Goal: Task Accomplishment & Management: Manage account settings

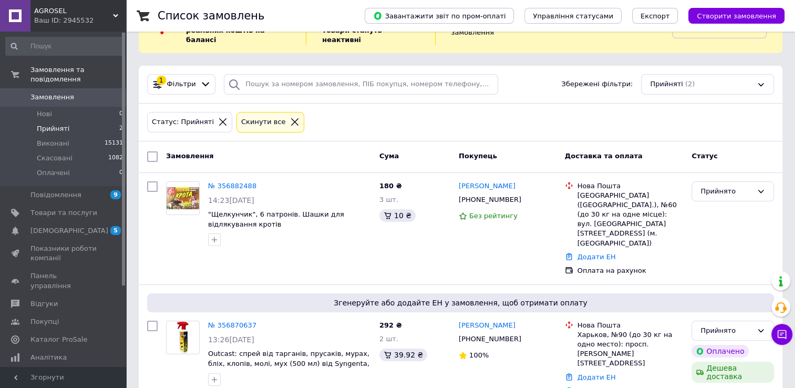
scroll to position [47, 0]
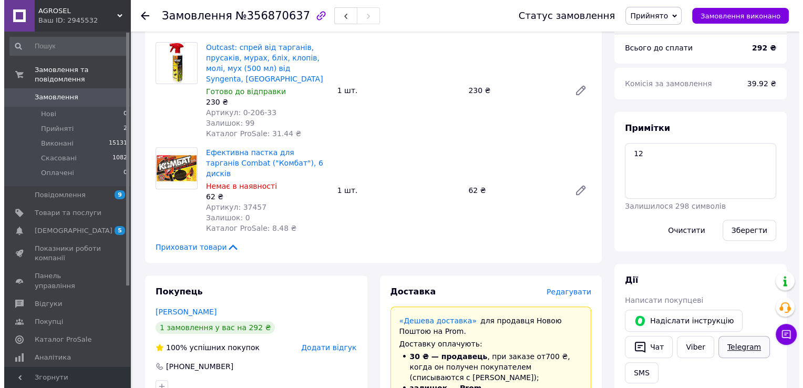
scroll to position [525, 0]
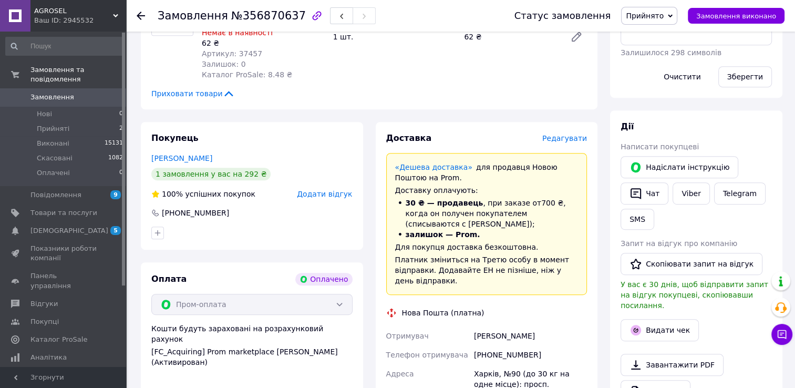
click at [570, 134] on span "Редагувати" at bounding box center [564, 138] width 45 height 8
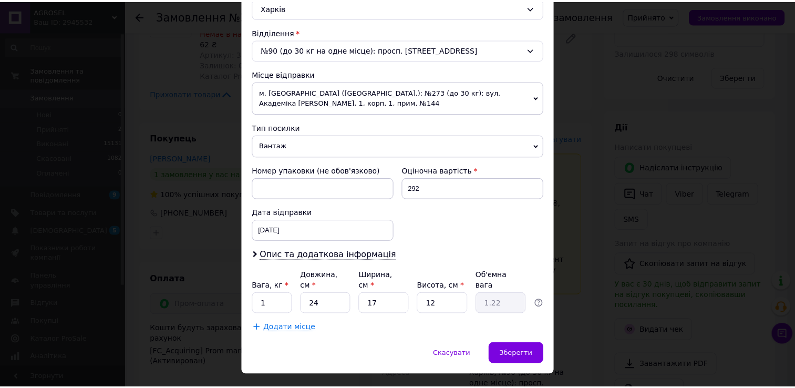
scroll to position [317, 0]
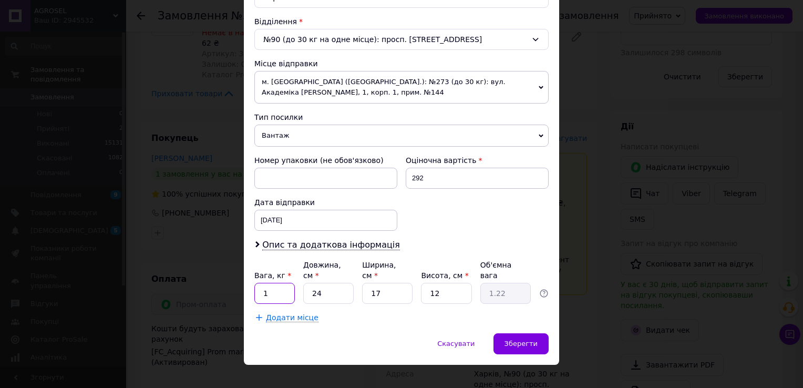
click at [284, 283] on input "1" at bounding box center [274, 293] width 40 height 21
type input "0.6"
click at [525, 339] on span "Зберегти" at bounding box center [520, 343] width 33 height 8
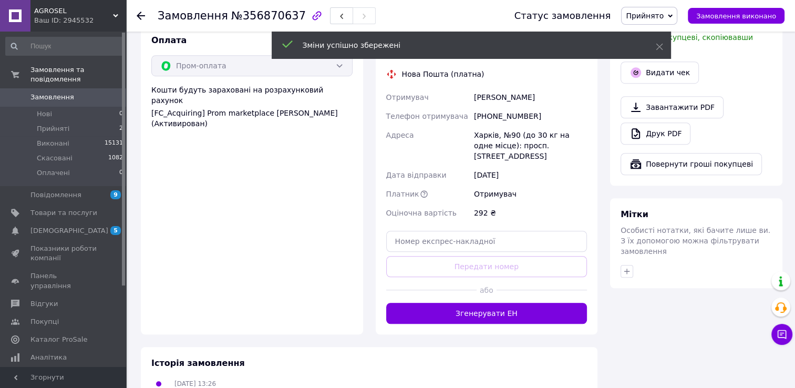
scroll to position [788, 0]
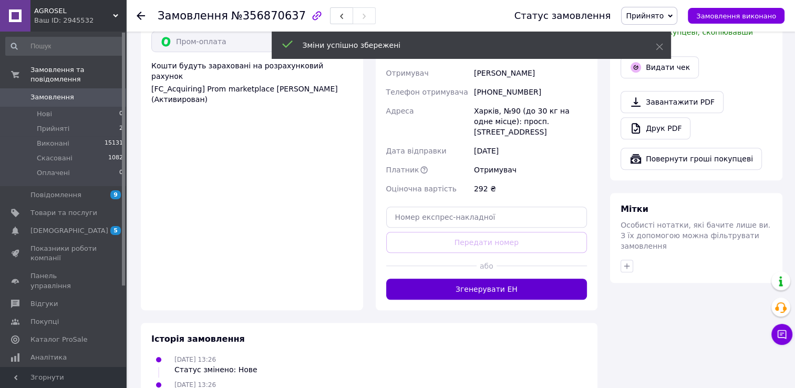
click at [473, 278] on button "Згенерувати ЕН" at bounding box center [486, 288] width 201 height 21
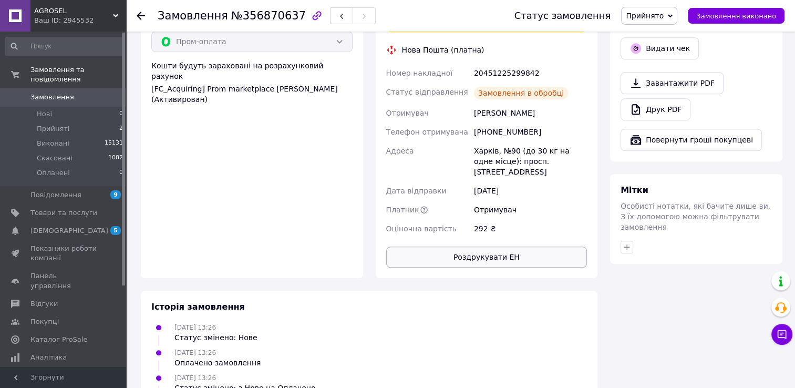
click at [484, 246] on button "Роздрукувати ЕН" at bounding box center [486, 256] width 201 height 21
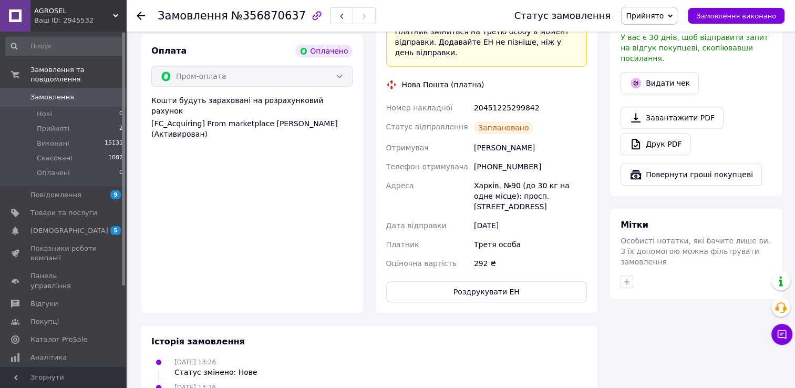
scroll to position [735, 0]
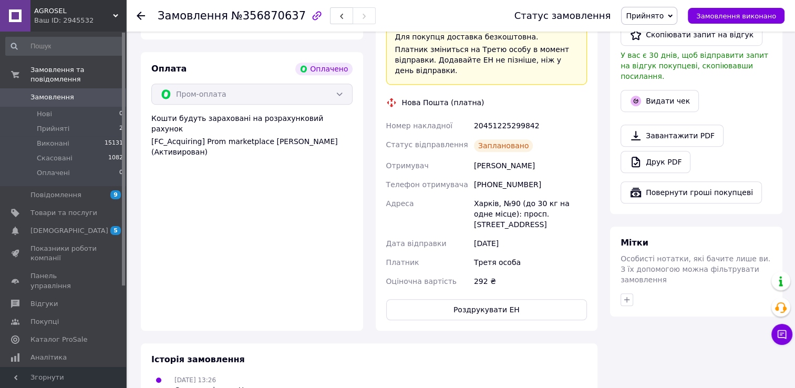
click at [416, 374] on div "12.08.2025 13:26 Статус змінено: Нове" at bounding box center [369, 384] width 444 height 21
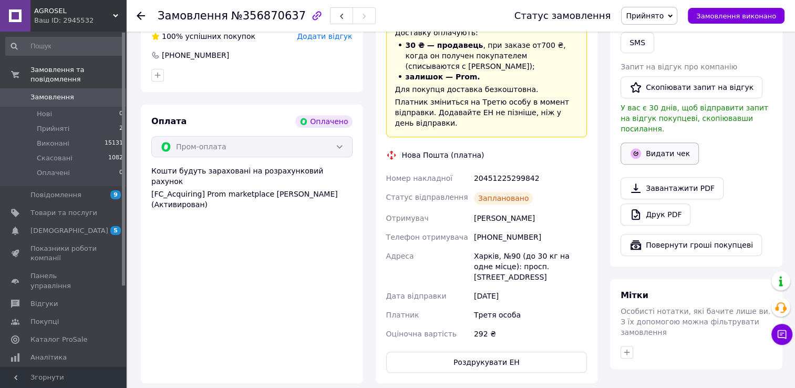
click at [657, 145] on button "Видати чек" at bounding box center [659, 153] width 78 height 22
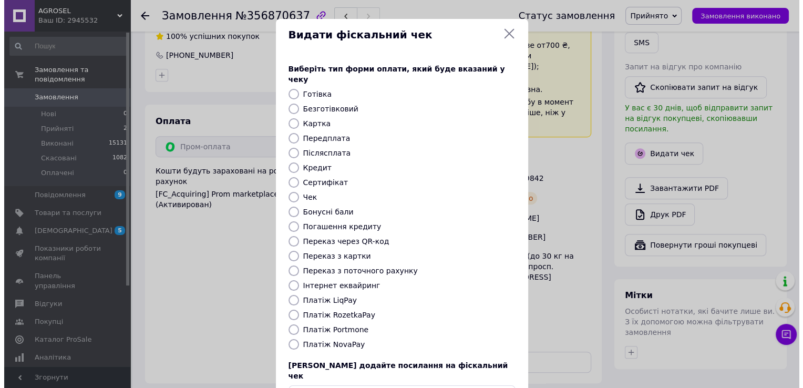
scroll to position [672, 0]
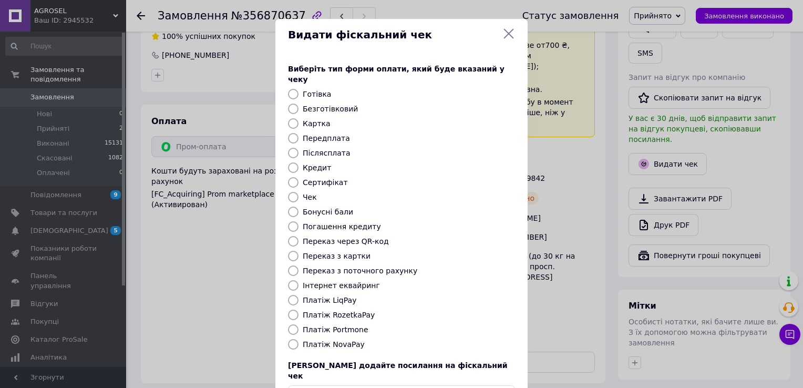
click at [288, 103] on input "Безготівковий" at bounding box center [293, 108] width 11 height 11
radio input "true"
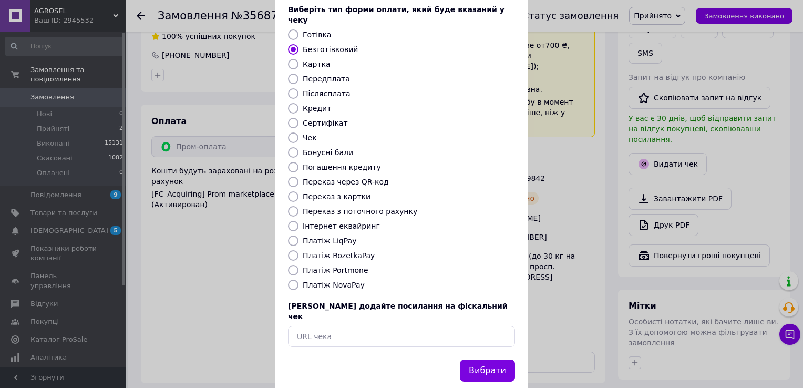
scroll to position [63, 0]
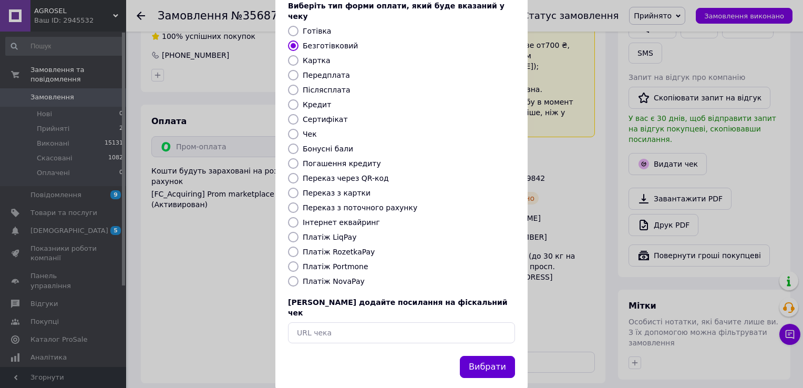
click at [482, 356] on button "Вибрати" at bounding box center [487, 367] width 55 height 23
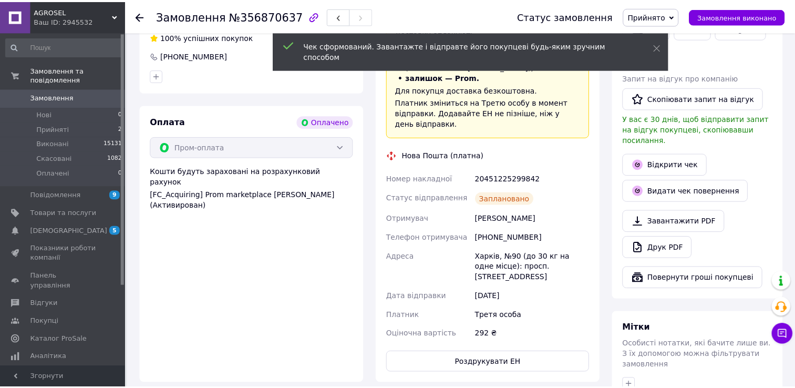
scroll to position [683, 0]
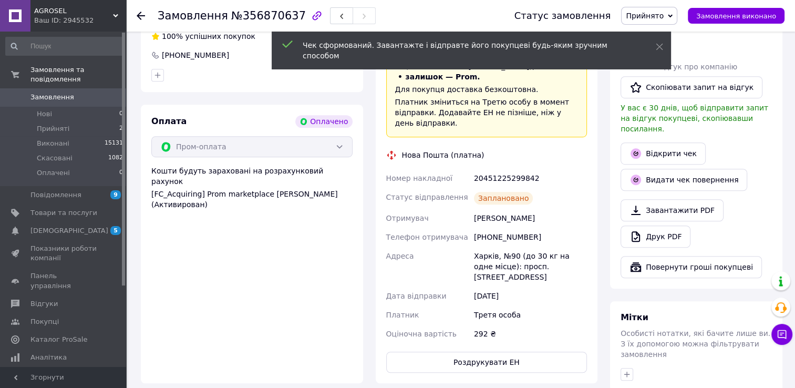
click at [728, 16] on span "Замовлення виконано" at bounding box center [736, 16] width 80 height 8
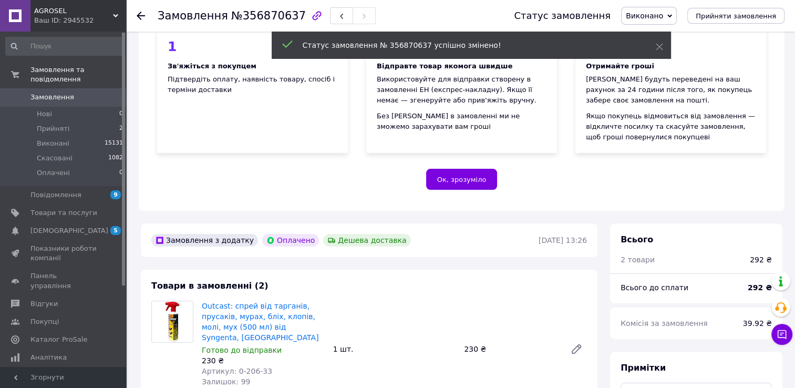
scroll to position [105, 0]
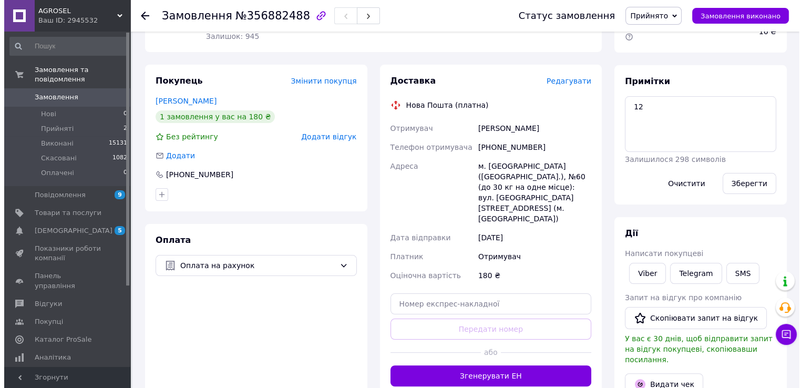
scroll to position [158, 0]
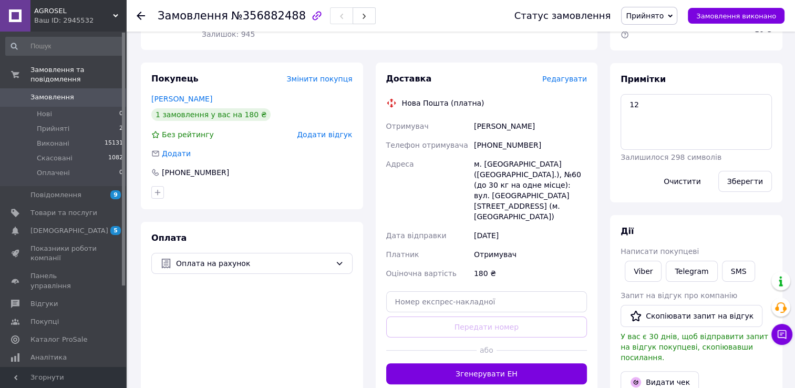
click at [571, 75] on span "Редагувати" at bounding box center [564, 79] width 45 height 8
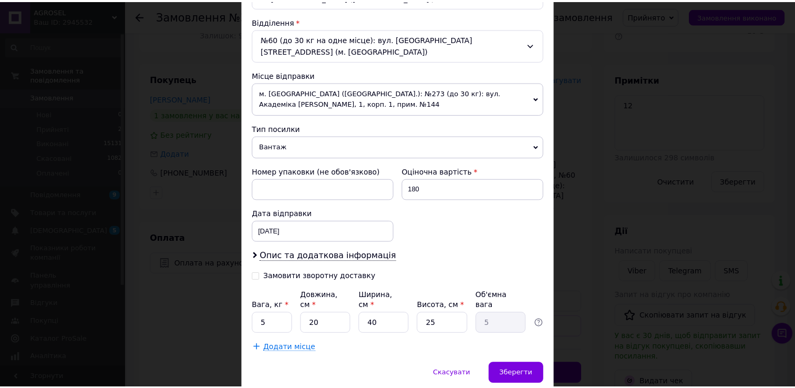
scroll to position [336, 0]
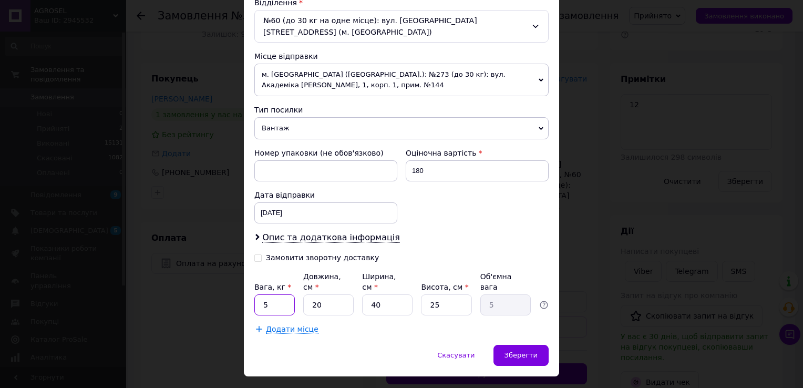
click at [279, 294] on input "5" at bounding box center [274, 304] width 40 height 21
type input "0.5"
click at [327, 294] on input "20" at bounding box center [328, 304] width 50 height 21
type input "1"
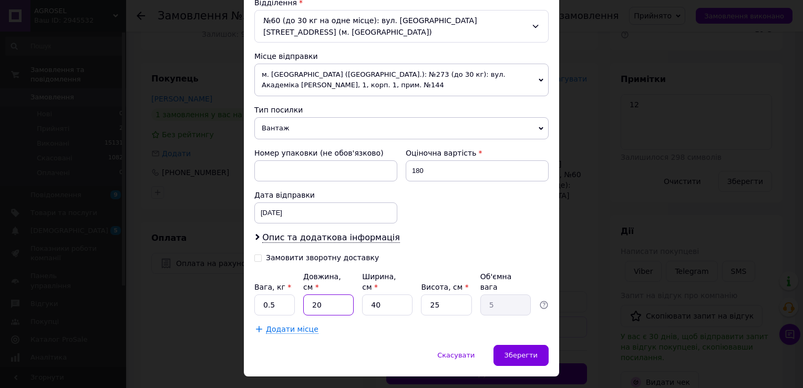
type input "0.25"
type input "17"
type input "4.25"
type input "17"
click at [368, 294] on input "40" at bounding box center [387, 304] width 50 height 21
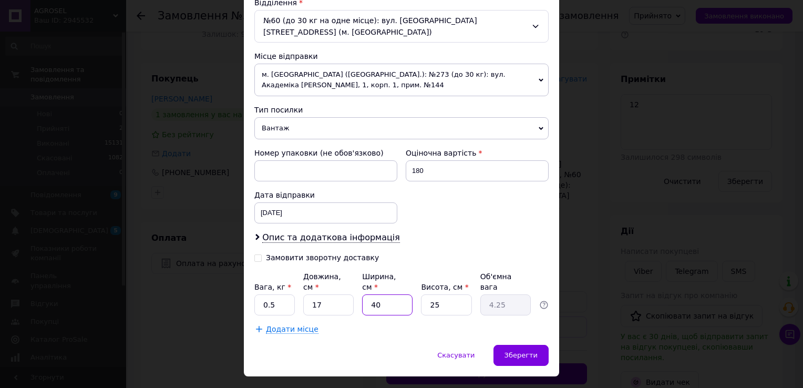
click at [368, 294] on input "40" at bounding box center [387, 304] width 50 height 21
type input "1"
type input "0.11"
type input "12"
type input "1.27"
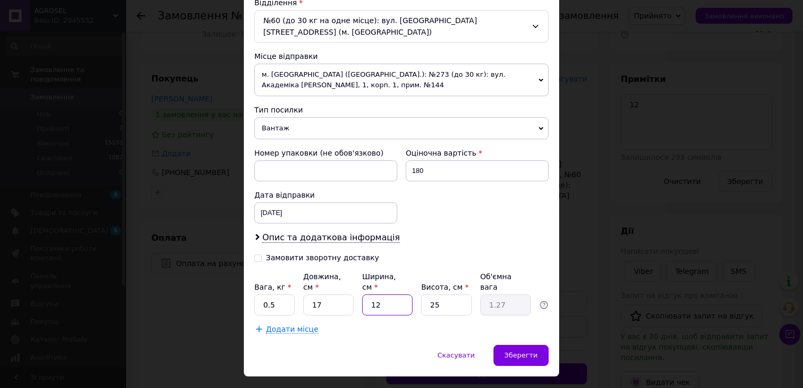
type input "12"
click at [433, 294] on input "25" at bounding box center [446, 304] width 50 height 21
type input "9"
type input "0.46"
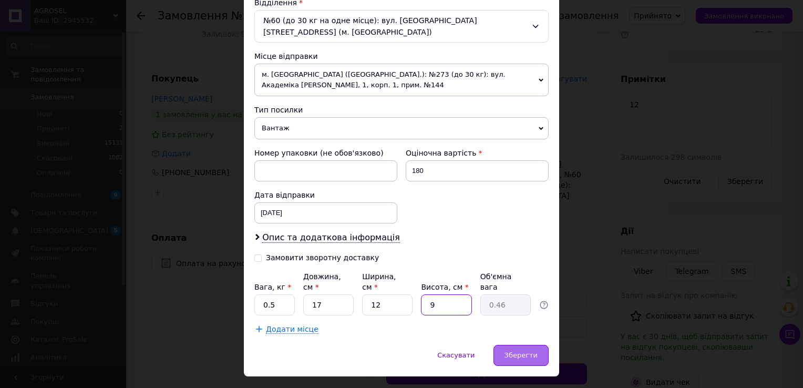
type input "9"
click at [514, 351] on span "Зберегти" at bounding box center [520, 355] width 33 height 8
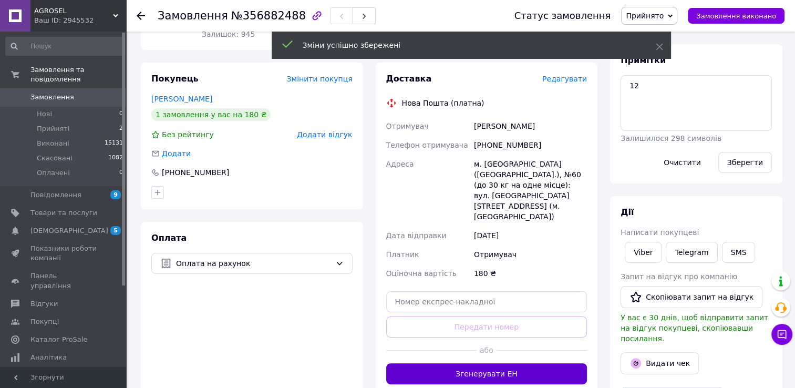
click at [475, 363] on button "Згенерувати ЕН" at bounding box center [486, 373] width 201 height 21
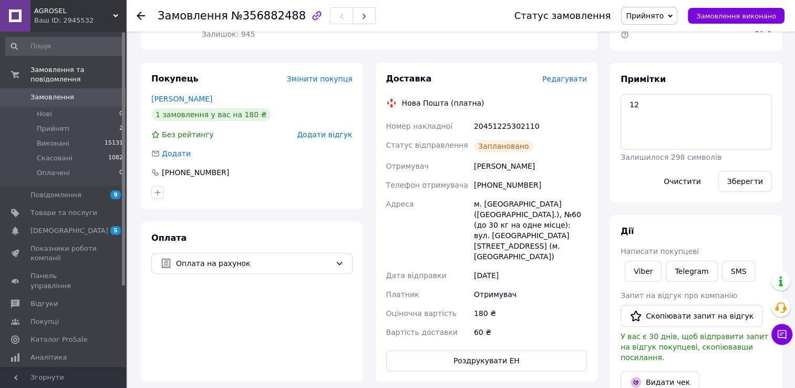
click at [462, 350] on button "Роздрукувати ЕН" at bounding box center [486, 360] width 201 height 21
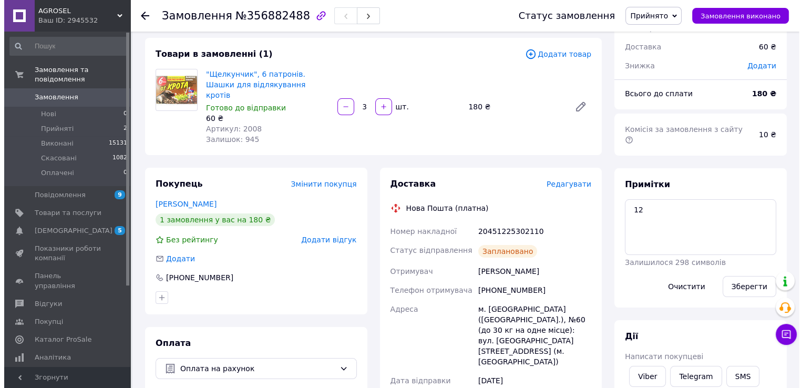
scroll to position [158, 0]
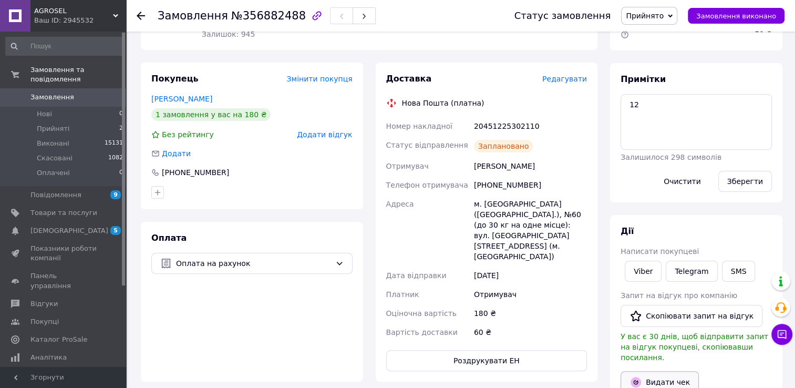
click at [661, 371] on button "Видати чек" at bounding box center [659, 382] width 78 height 22
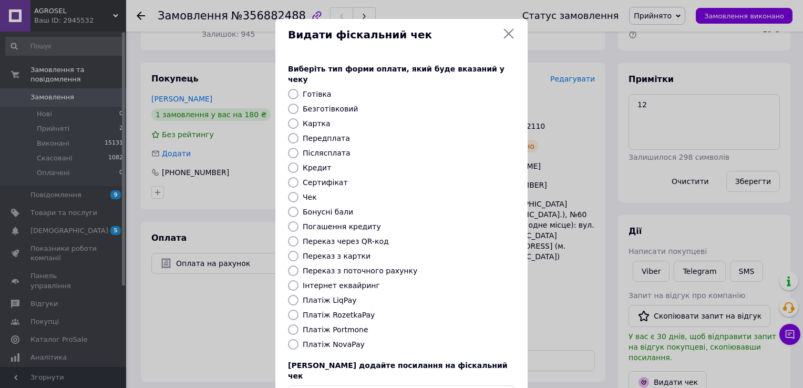
click at [291, 103] on input "Безготівковий" at bounding box center [293, 108] width 11 height 11
radio input "true"
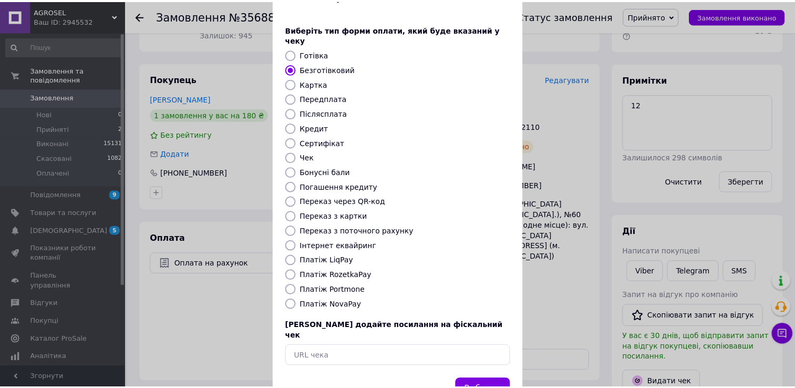
scroll to position [63, 0]
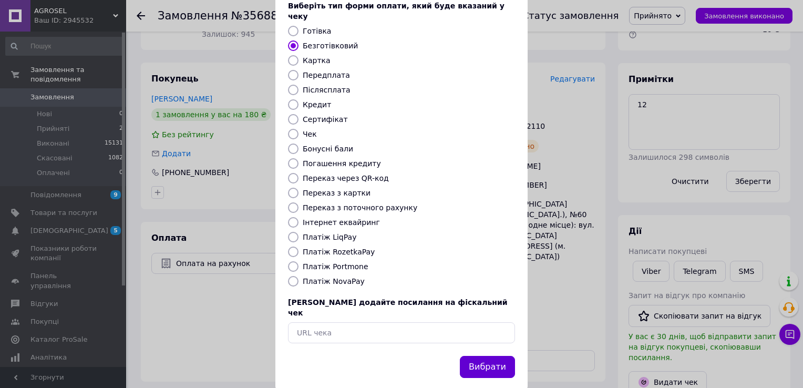
click at [484, 356] on button "Вибрати" at bounding box center [487, 367] width 55 height 23
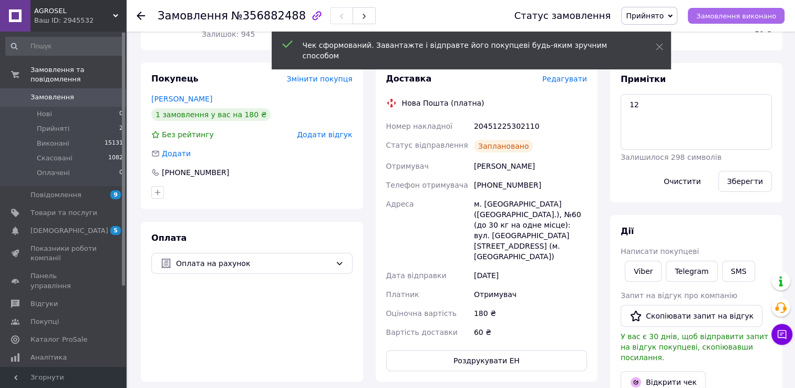
click at [733, 23] on button "Замовлення виконано" at bounding box center [736, 16] width 97 height 16
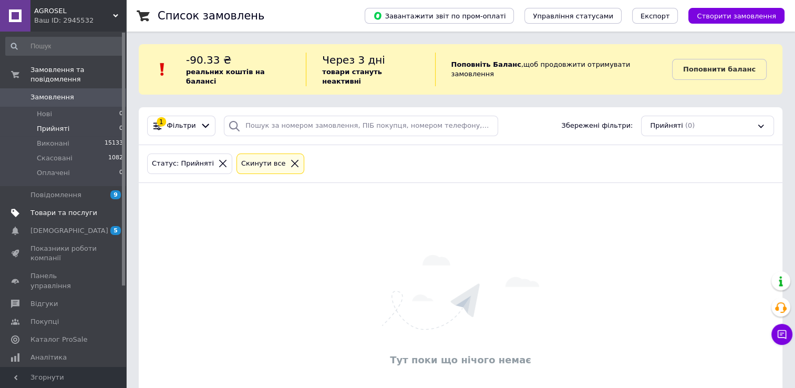
click at [69, 208] on span "Товари та послуги" at bounding box center [63, 212] width 67 height 9
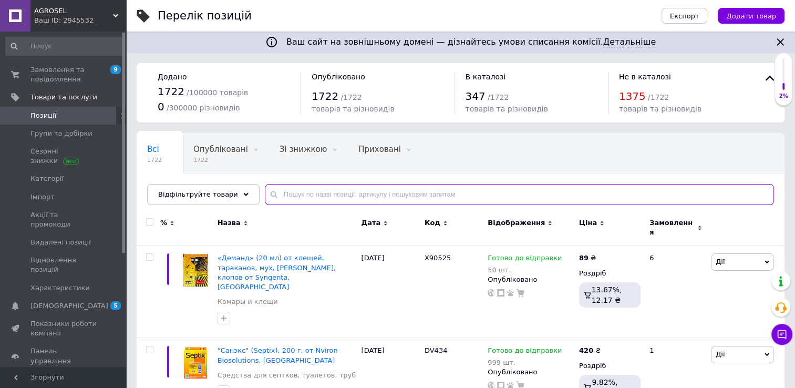
click at [326, 194] on input "text" at bounding box center [519, 194] width 509 height 21
type input "лінтур"
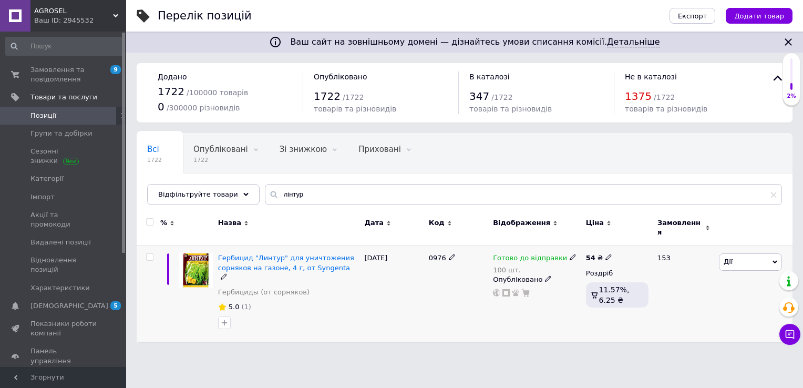
click at [569, 254] on icon at bounding box center [572, 257] width 6 height 6
click at [590, 289] on li "Немає в наявності" at bounding box center [627, 296] width 100 height 15
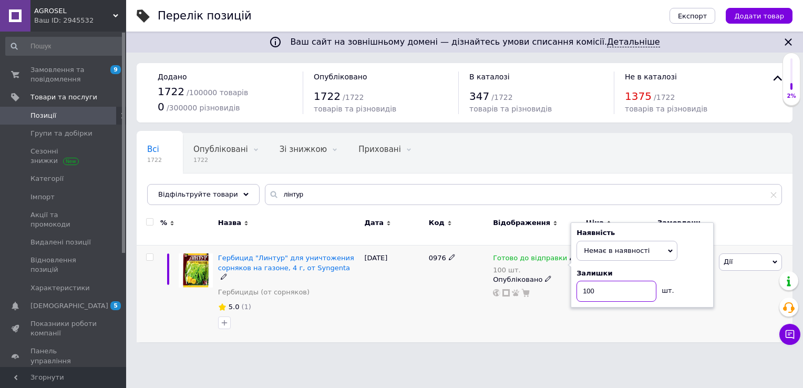
click at [591, 280] on input "100" at bounding box center [616, 290] width 80 height 21
type input "0"
click at [549, 304] on div "Готово до відправки 100 шт. Наявність Немає в наявності В наявності Під замовле…" at bounding box center [536, 293] width 93 height 97
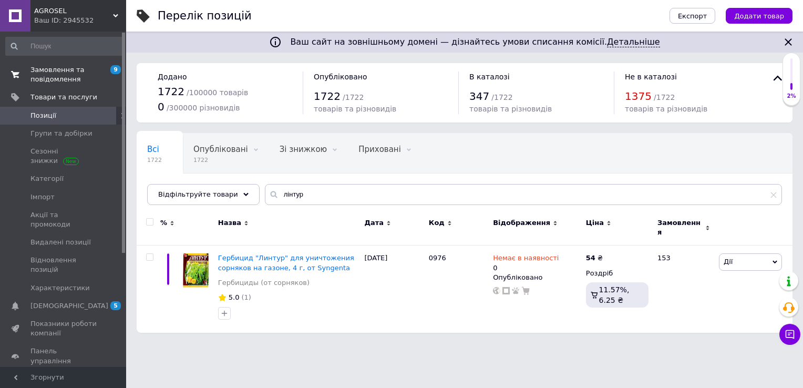
click at [58, 76] on span "Замовлення та повідомлення" at bounding box center [63, 74] width 67 height 19
